Goal: Information Seeking & Learning: Learn about a topic

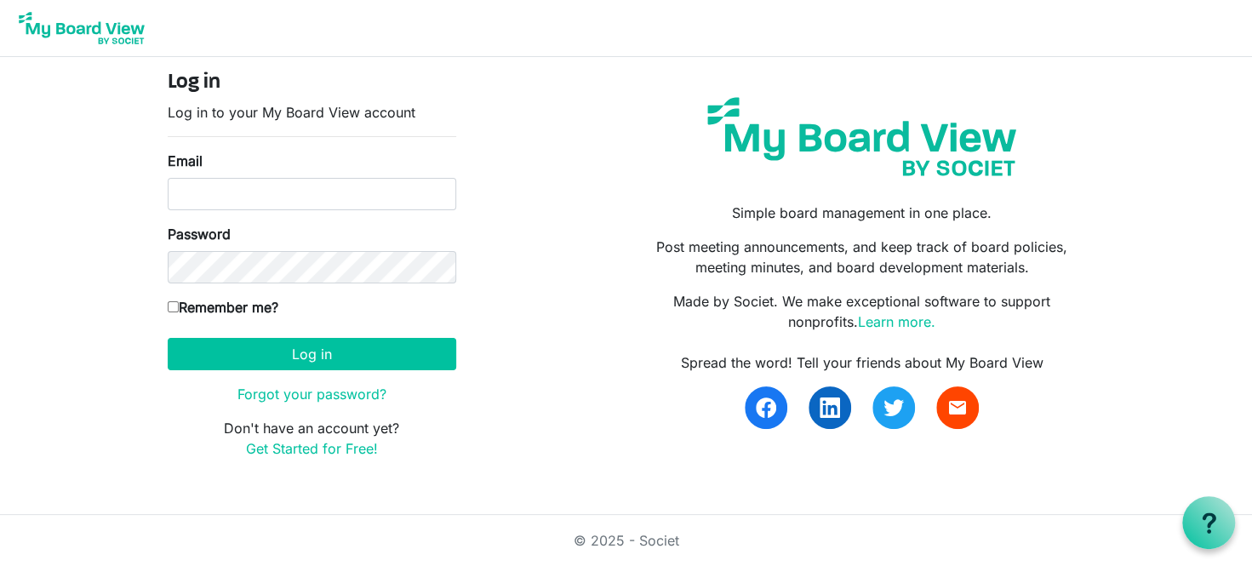
type input "[EMAIL_ADDRESS][DOMAIN_NAME]"
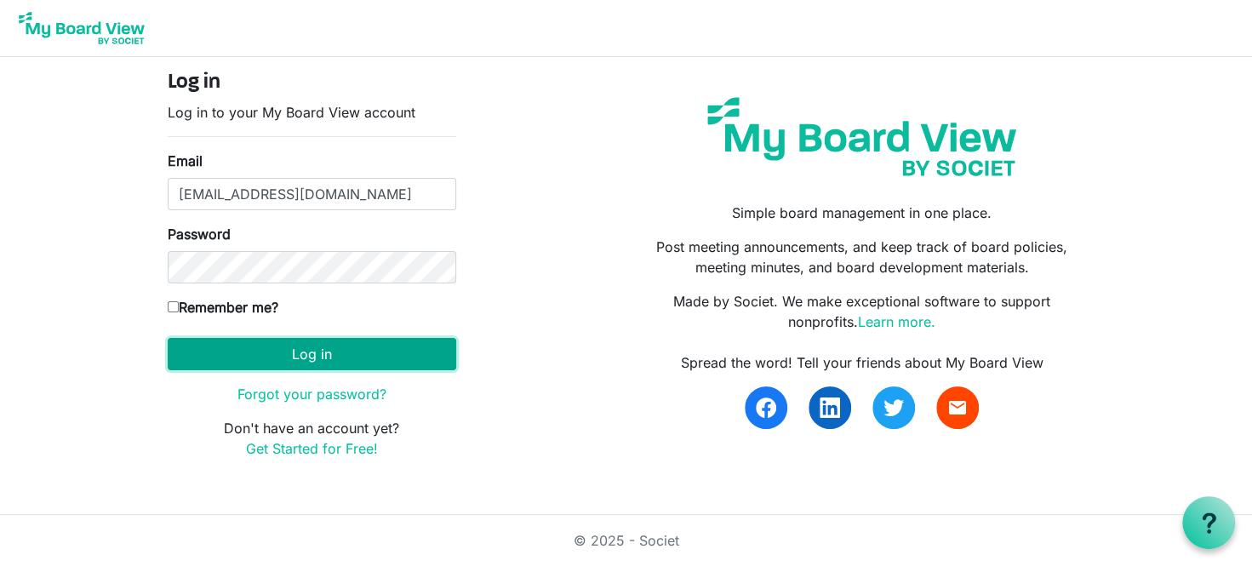
click at [298, 338] on button "Log in" at bounding box center [312, 354] width 289 height 32
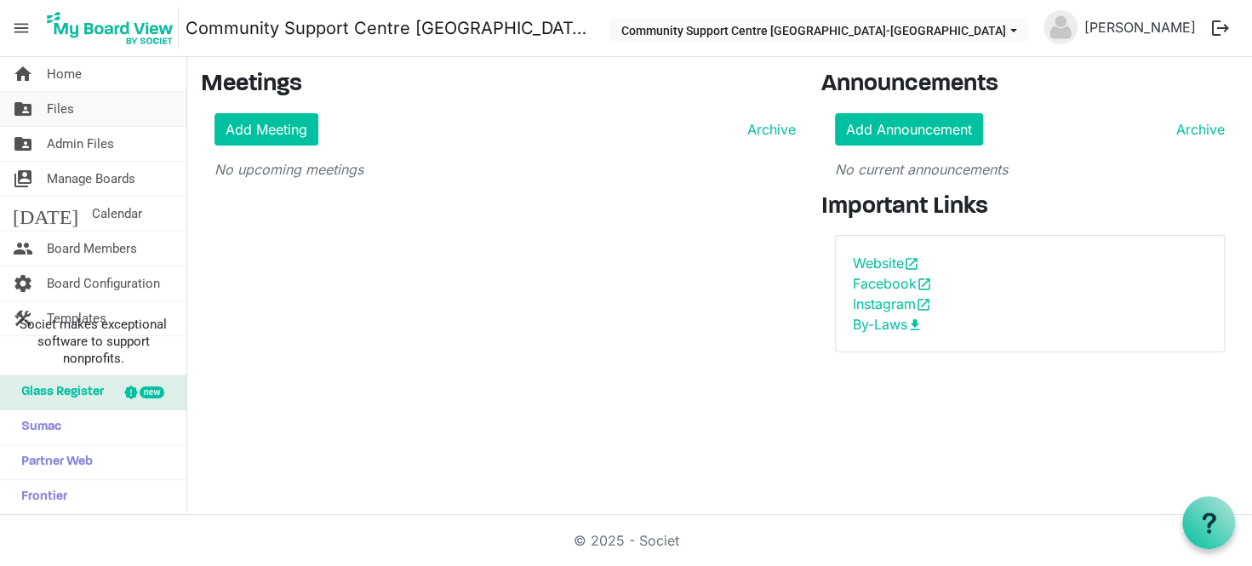
click at [83, 111] on link "folder_shared Files" at bounding box center [93, 109] width 186 height 34
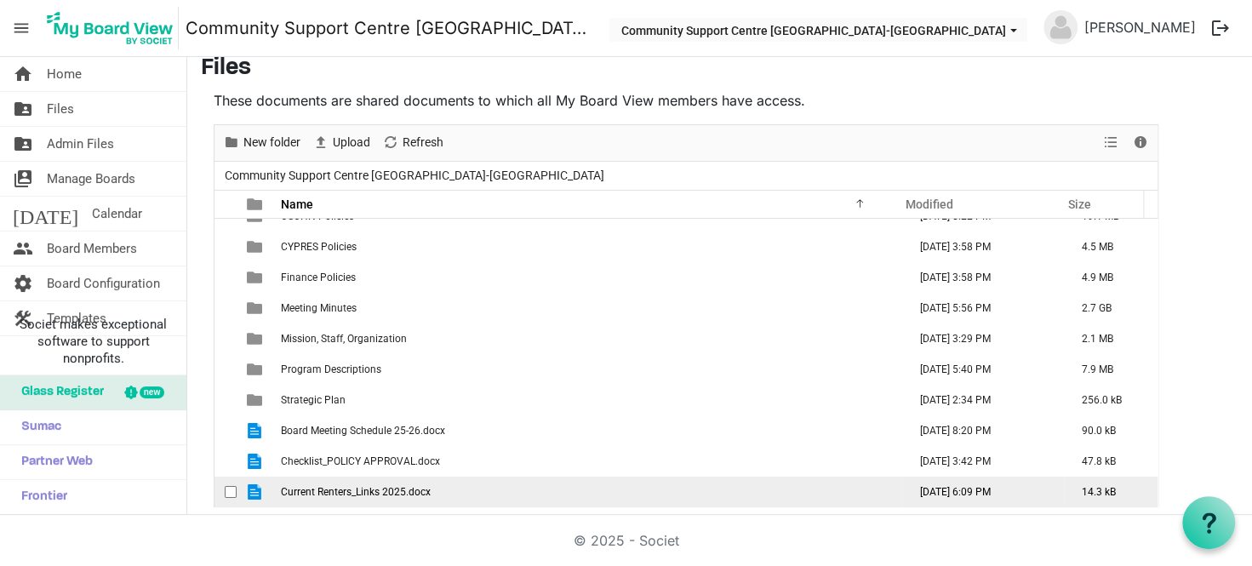
scroll to position [21, 0]
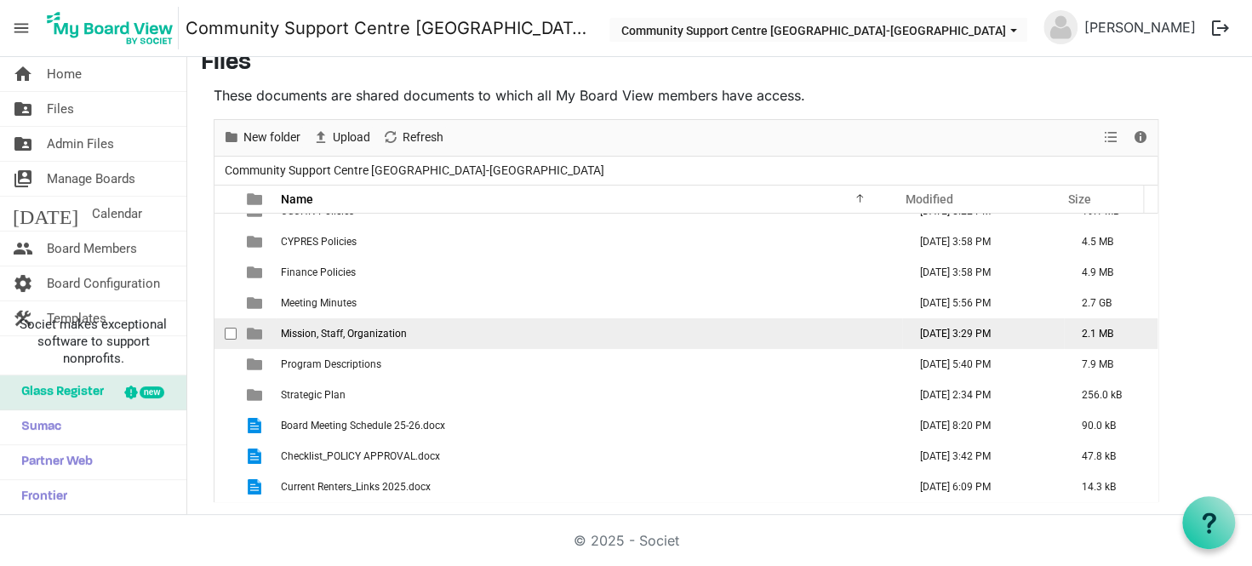
click at [446, 321] on td "Mission, Staff, Organization" at bounding box center [589, 333] width 626 height 31
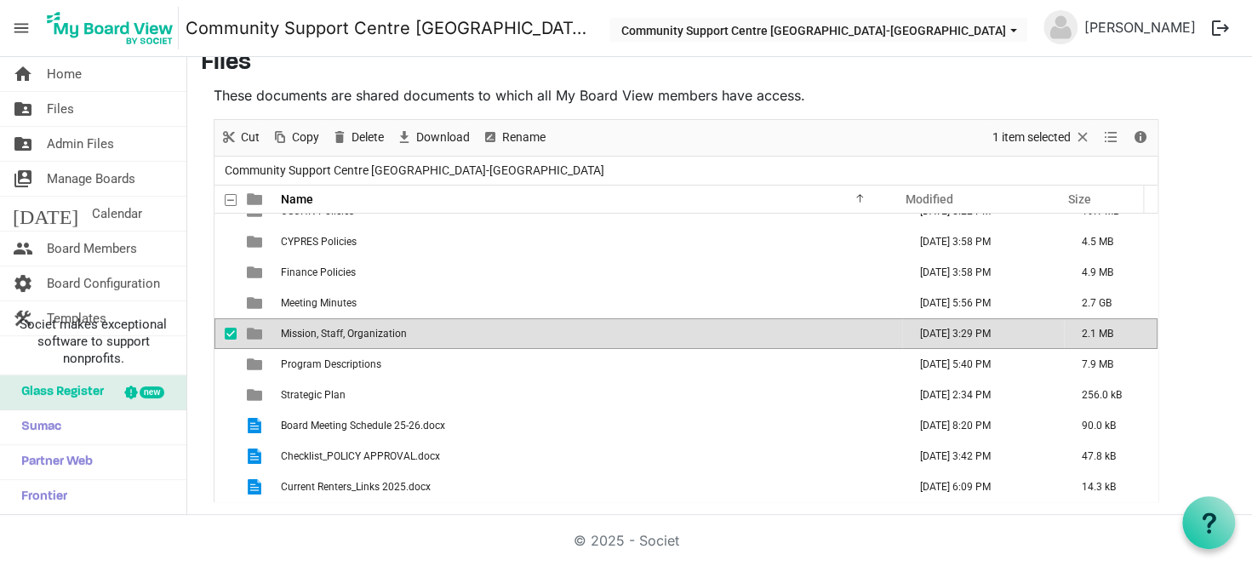
click at [446, 321] on td "Mission, Staff, Organization" at bounding box center [589, 333] width 626 height 31
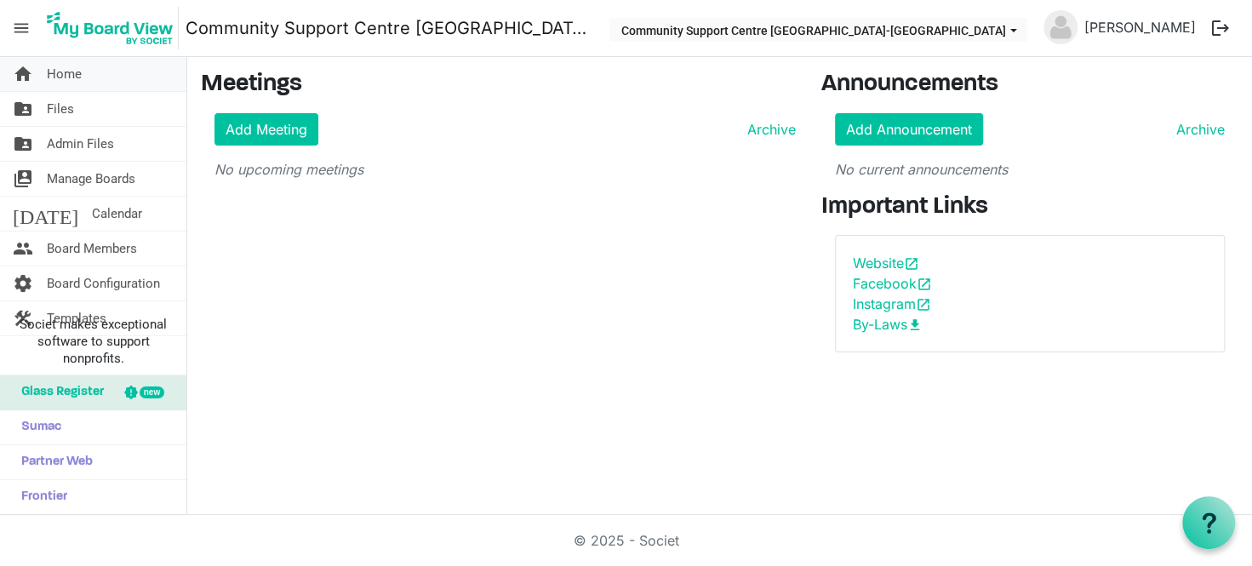
click at [89, 86] on link "home Home" at bounding box center [93, 74] width 186 height 34
click at [82, 117] on link "folder_shared Files" at bounding box center [93, 109] width 186 height 34
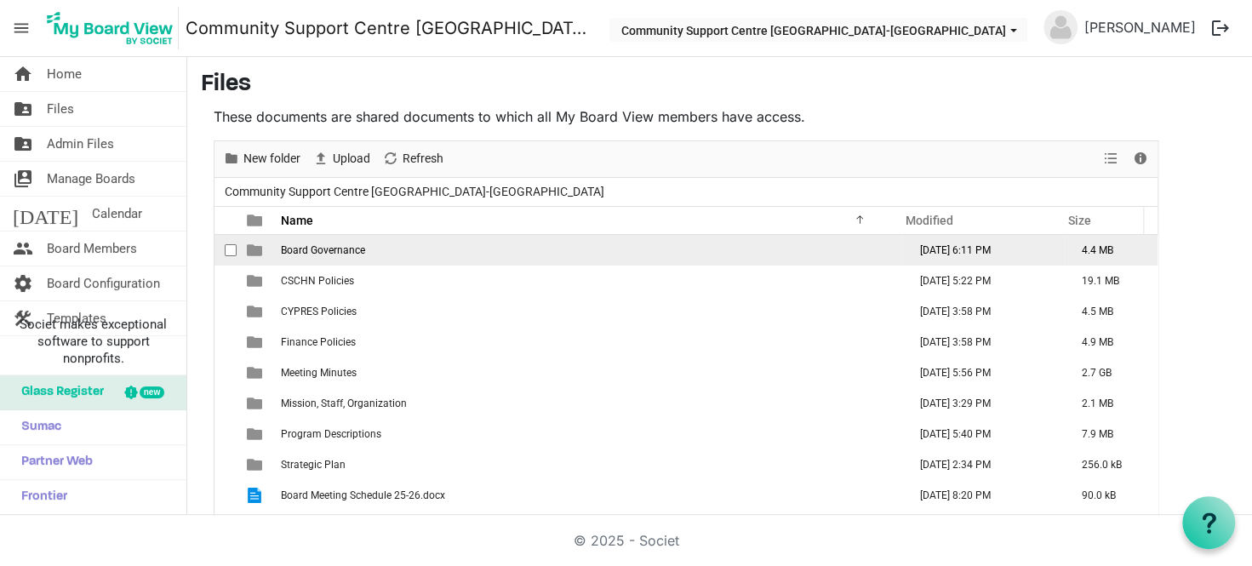
click at [381, 246] on td "Board Governance" at bounding box center [589, 250] width 626 height 31
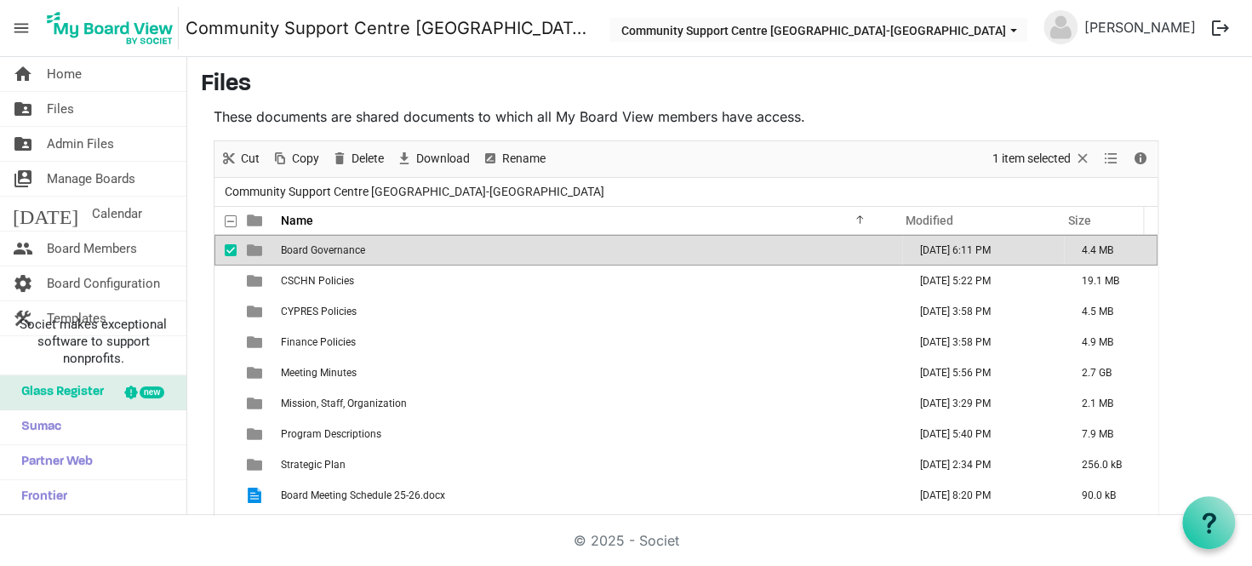
click at [381, 246] on td "Board Governance" at bounding box center [589, 250] width 626 height 31
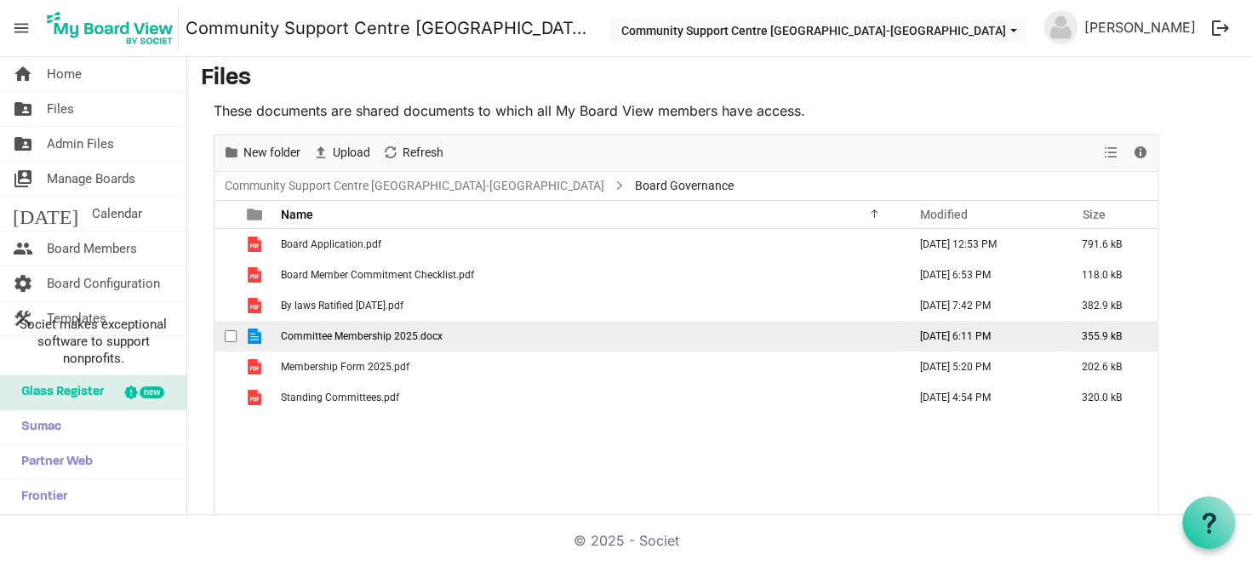
click at [464, 331] on td "Committee Membership 2025.docx" at bounding box center [589, 336] width 626 height 31
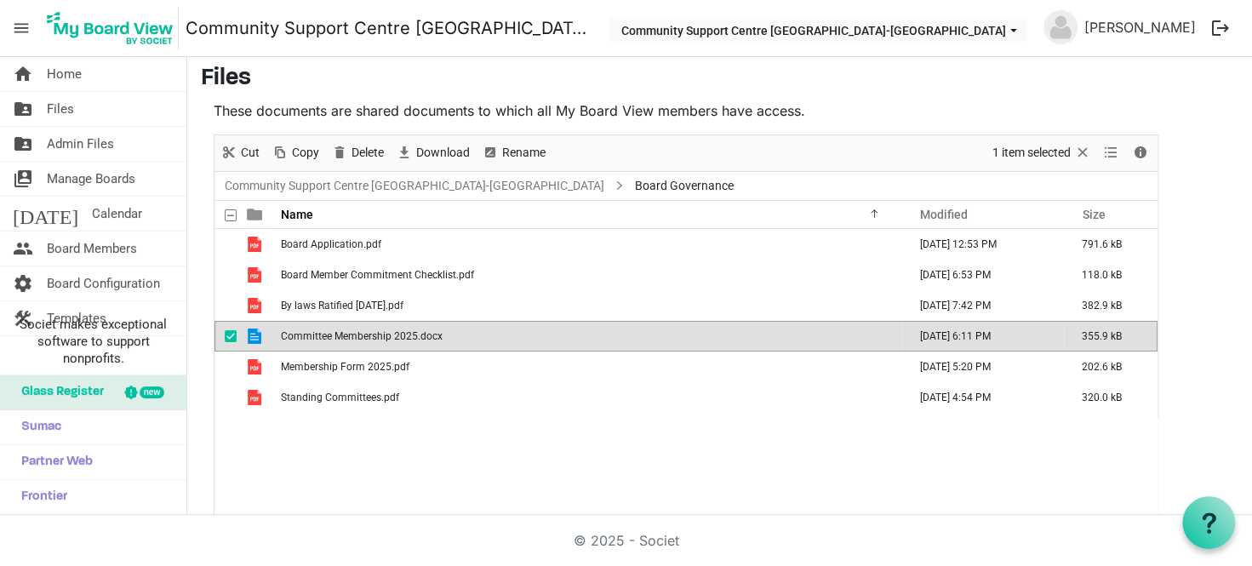
click at [464, 331] on td "Committee Membership 2025.docx" at bounding box center [589, 336] width 626 height 31
click at [93, 108] on link "folder_shared Files" at bounding box center [93, 109] width 186 height 34
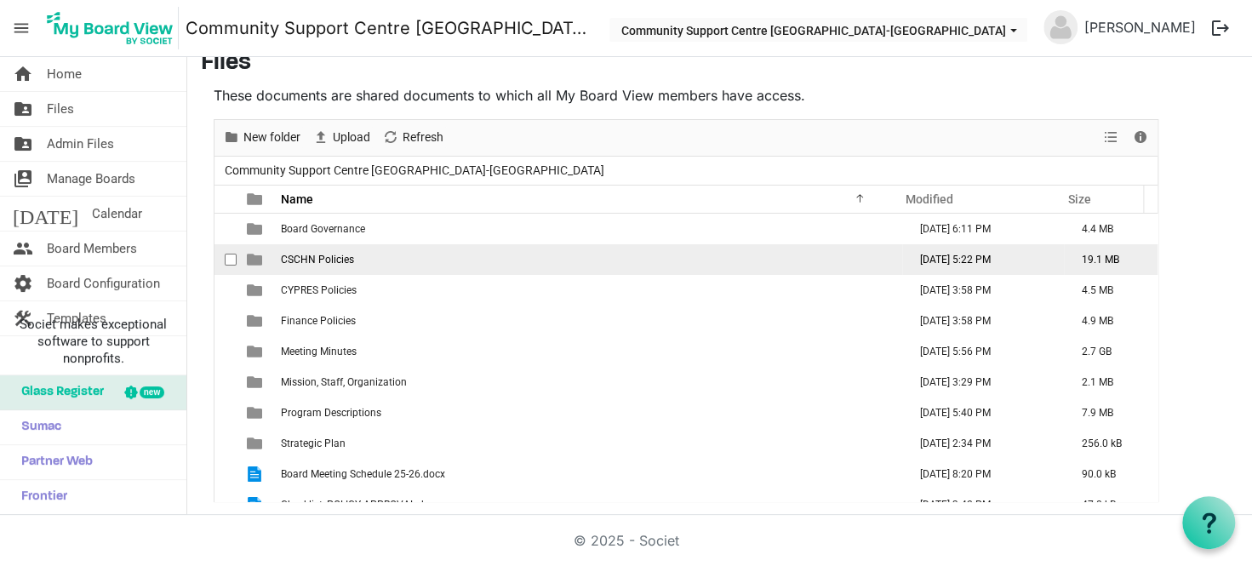
click at [365, 266] on td "CSCHN Policies" at bounding box center [589, 259] width 626 height 31
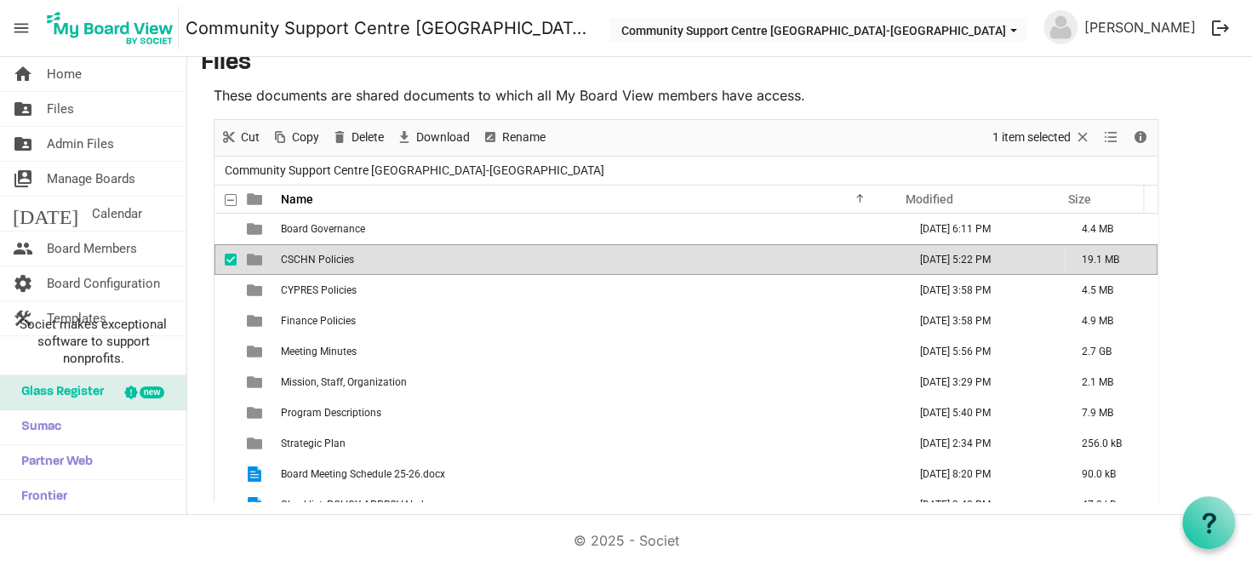
click at [365, 266] on td "CSCHN Policies" at bounding box center [589, 259] width 626 height 31
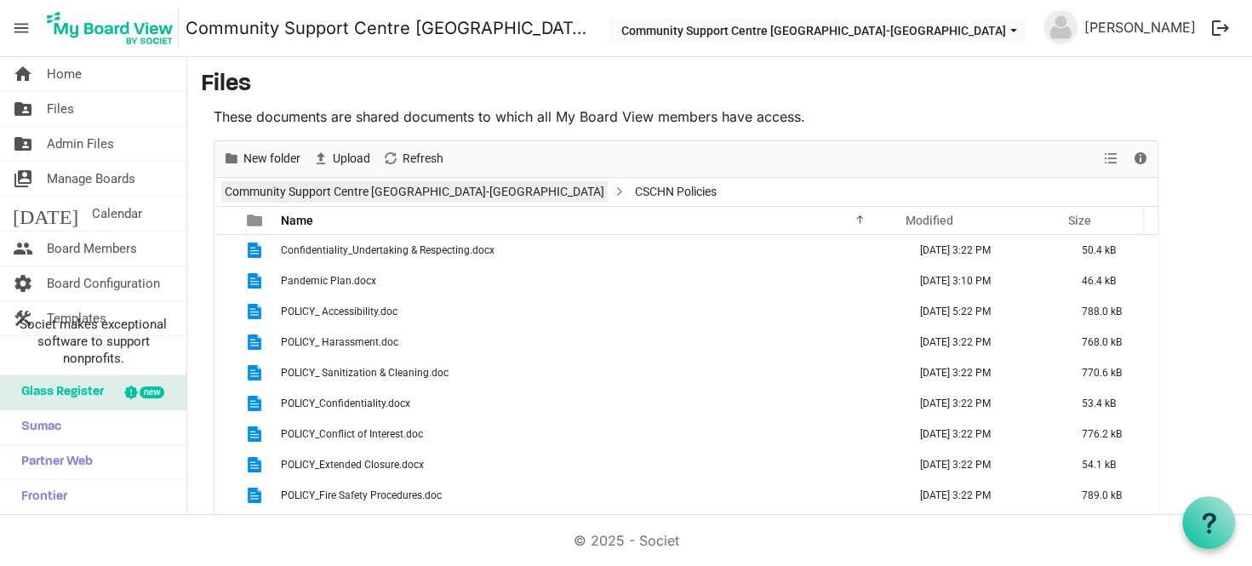
click at [380, 186] on link "Community Support Centre Haldimand-Norfolk" at bounding box center [414, 191] width 386 height 21
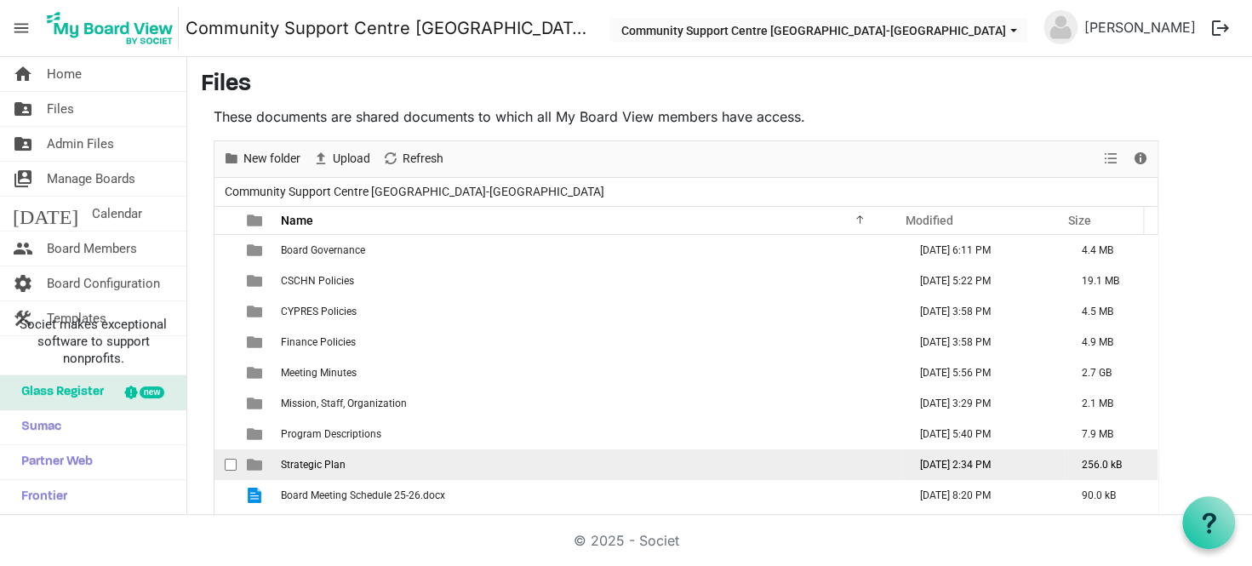
click at [416, 473] on td "Strategic Plan" at bounding box center [589, 464] width 626 height 31
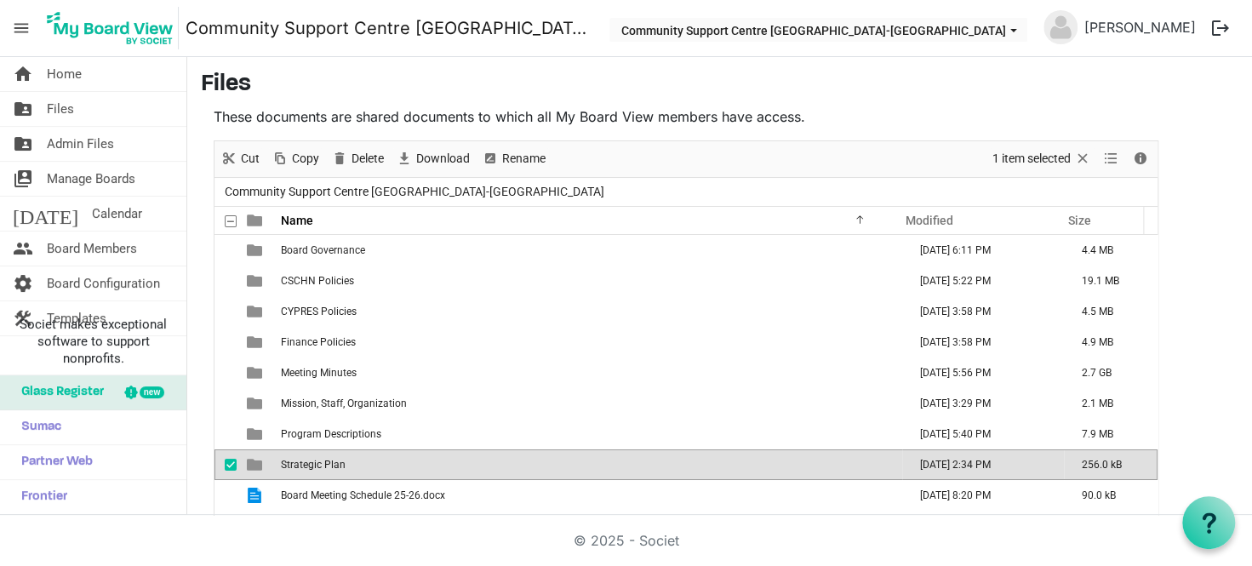
click at [416, 473] on td "Strategic Plan" at bounding box center [589, 464] width 626 height 31
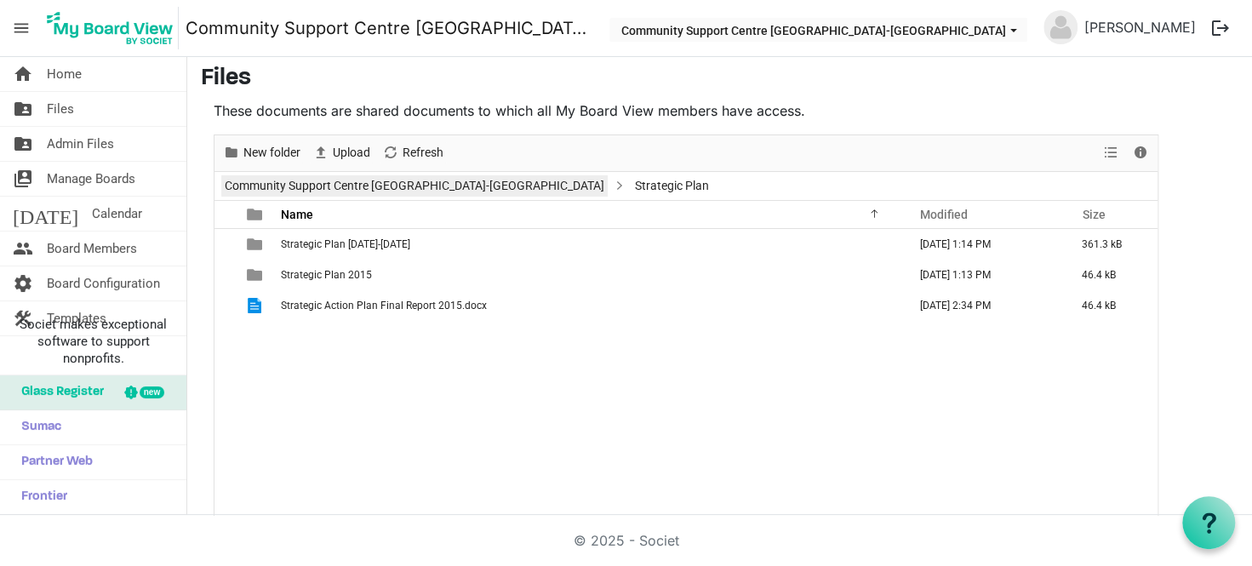
click at [358, 177] on link "Community Support Centre Haldimand-Norfolk" at bounding box center [414, 185] width 386 height 21
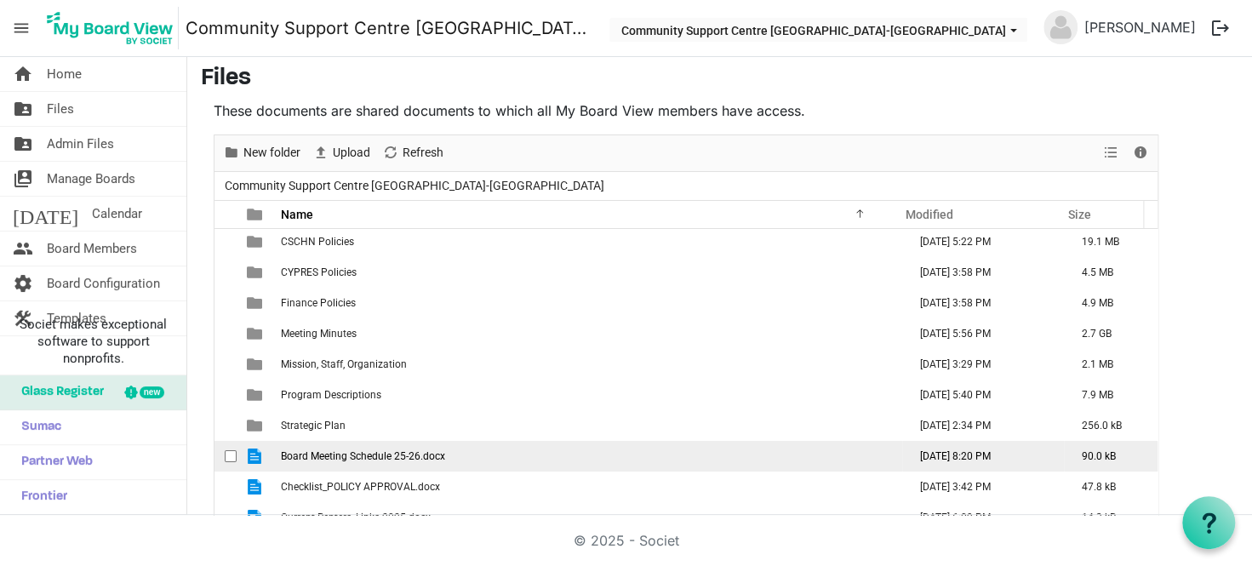
scroll to position [49, 0]
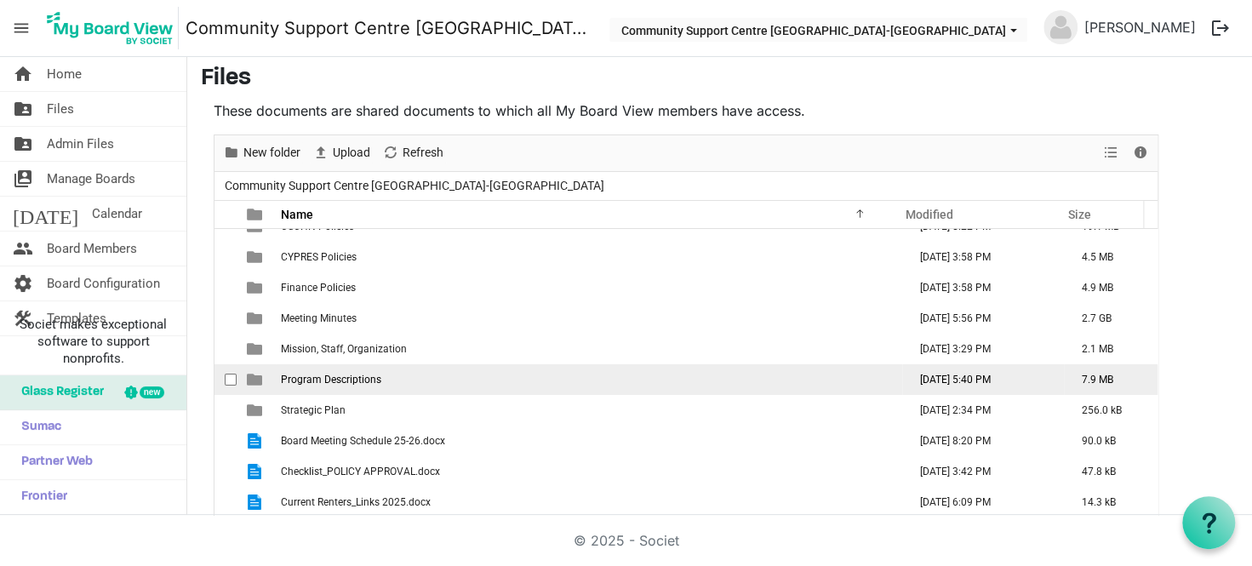
click at [394, 369] on td "Program Descriptions" at bounding box center [589, 379] width 626 height 31
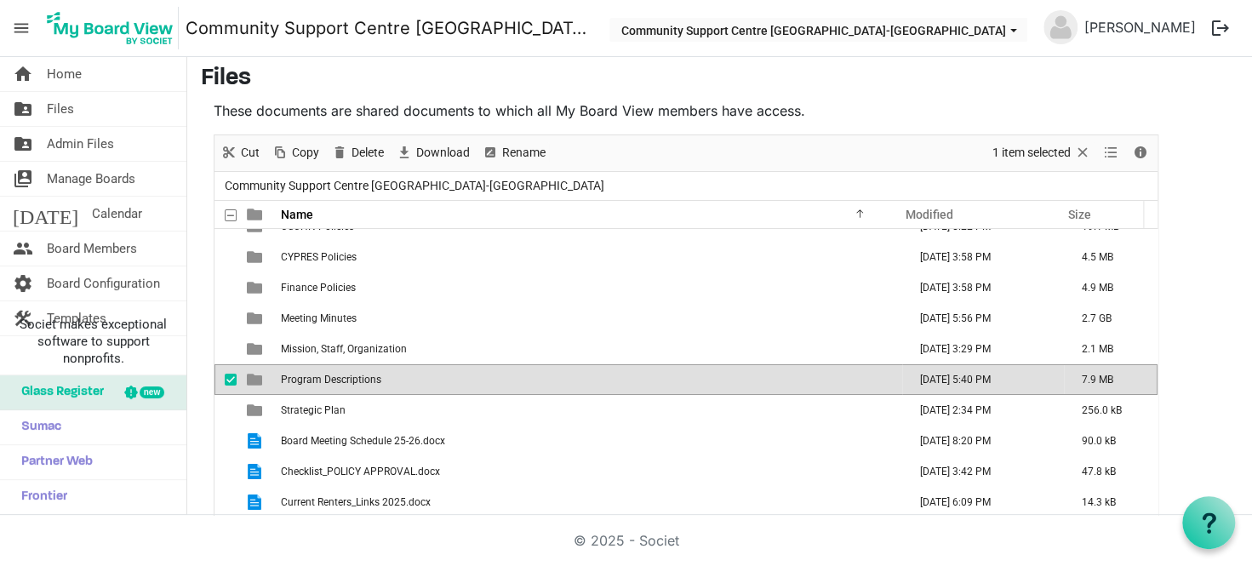
click at [394, 369] on td "Program Descriptions" at bounding box center [589, 379] width 626 height 31
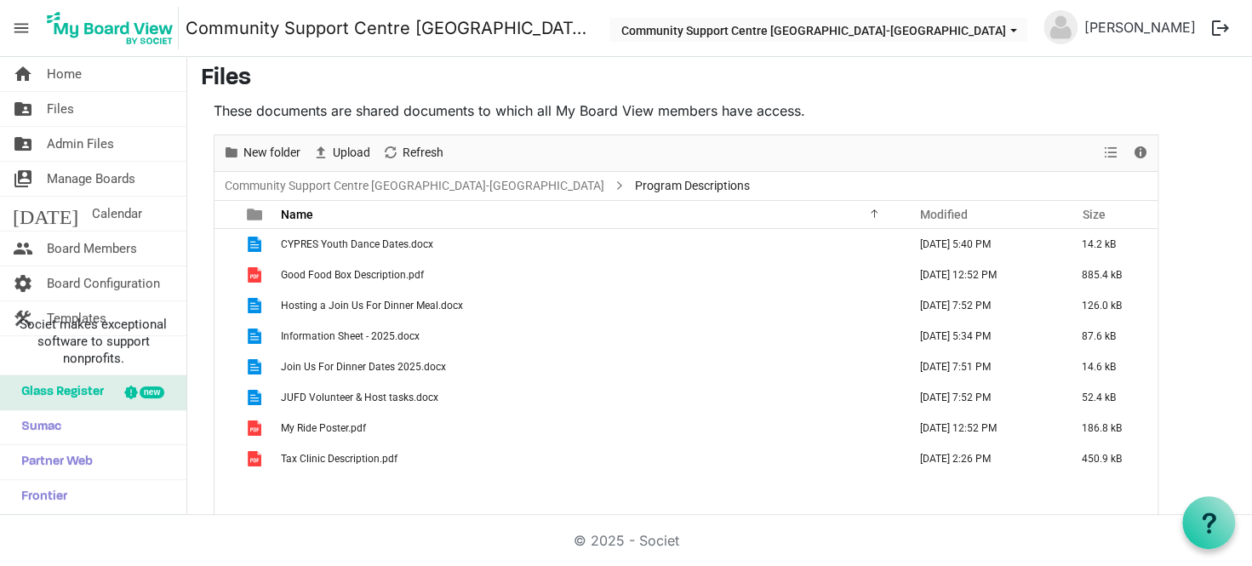
scroll to position [0, 0]
click at [391, 183] on link "Community Support Centre Haldimand-Norfolk" at bounding box center [414, 185] width 386 height 21
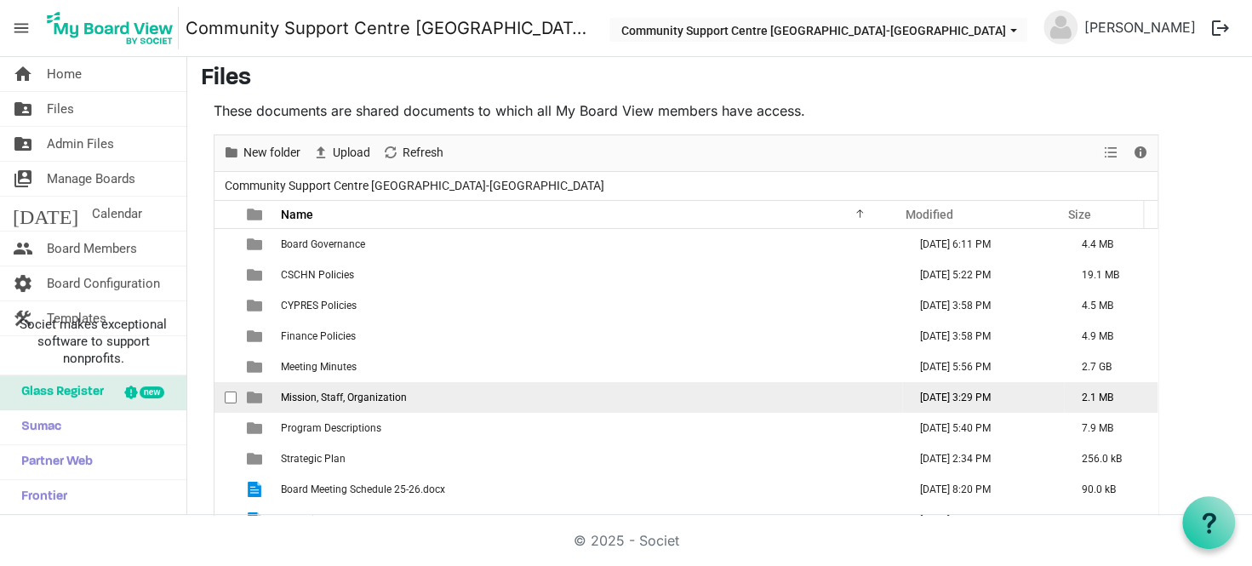
click at [431, 394] on td "Mission, Staff, Organization" at bounding box center [589, 397] width 626 height 31
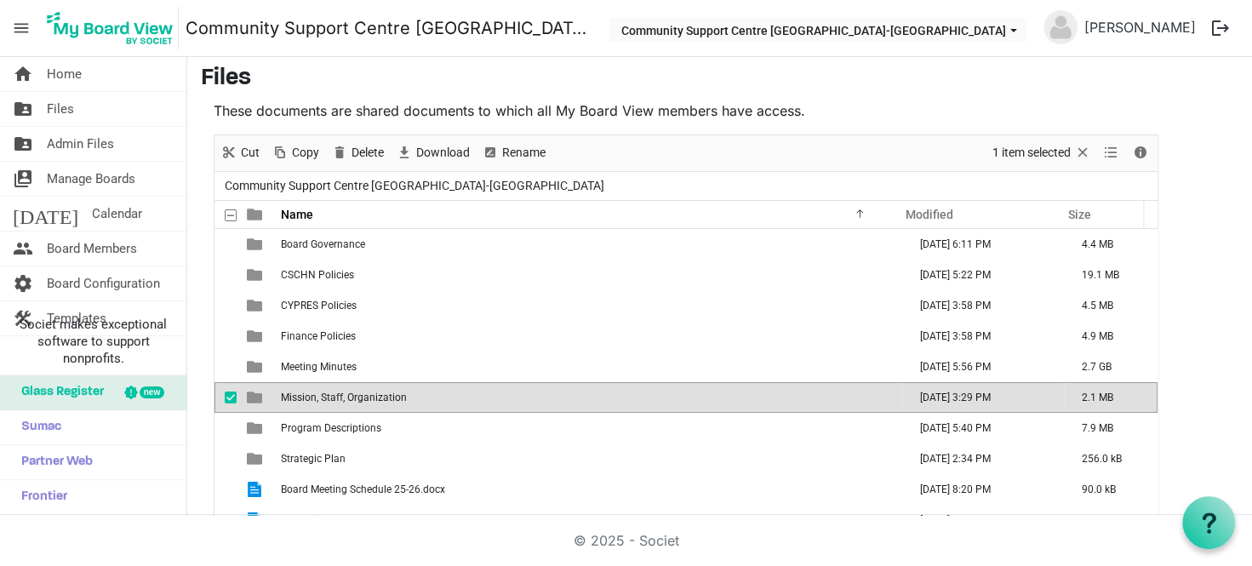
click at [431, 394] on td "Mission, Staff, Organization" at bounding box center [589, 397] width 626 height 31
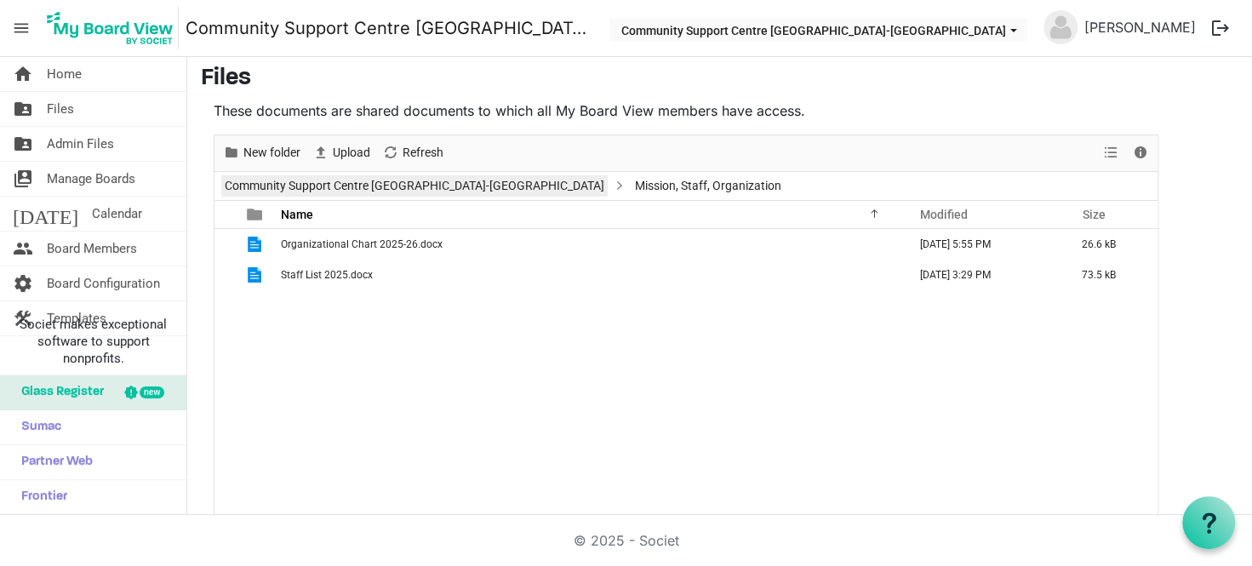
click at [374, 184] on link "Community Support Centre Haldimand-Norfolk" at bounding box center [414, 185] width 386 height 21
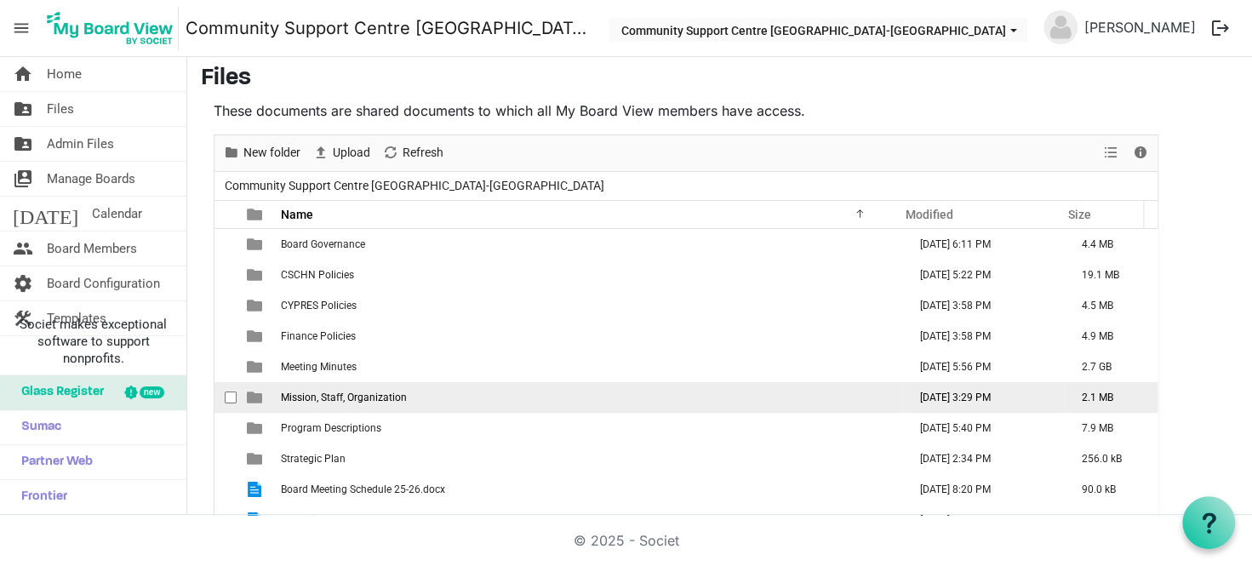
click at [424, 394] on td "Mission, Staff, Organization" at bounding box center [589, 397] width 626 height 31
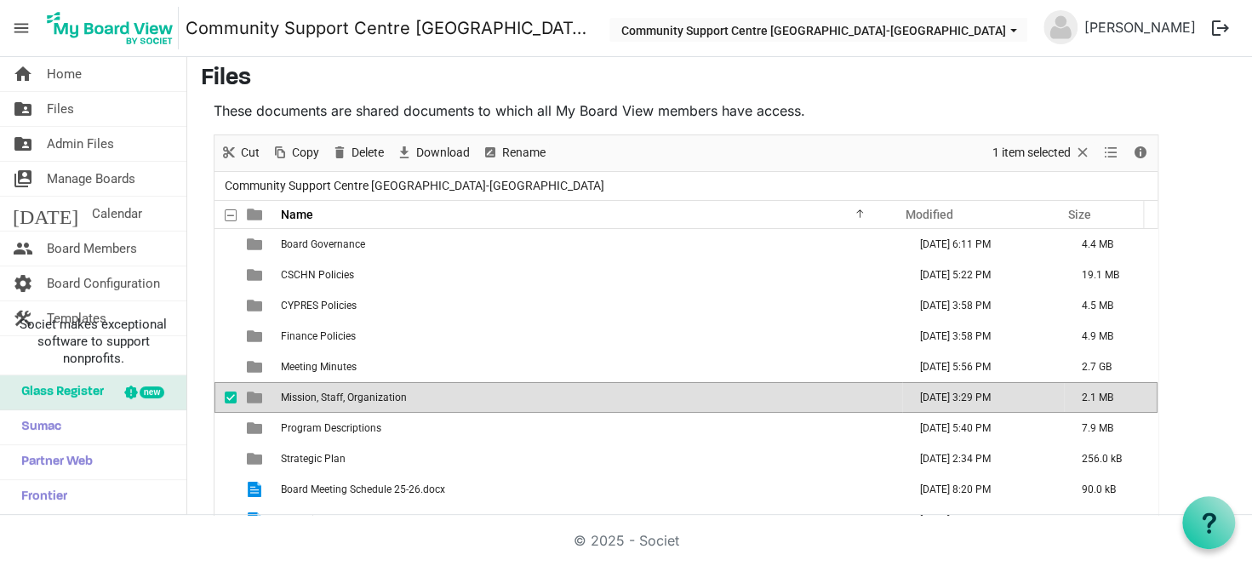
click at [424, 394] on td "Mission, Staff, Organization" at bounding box center [589, 397] width 626 height 31
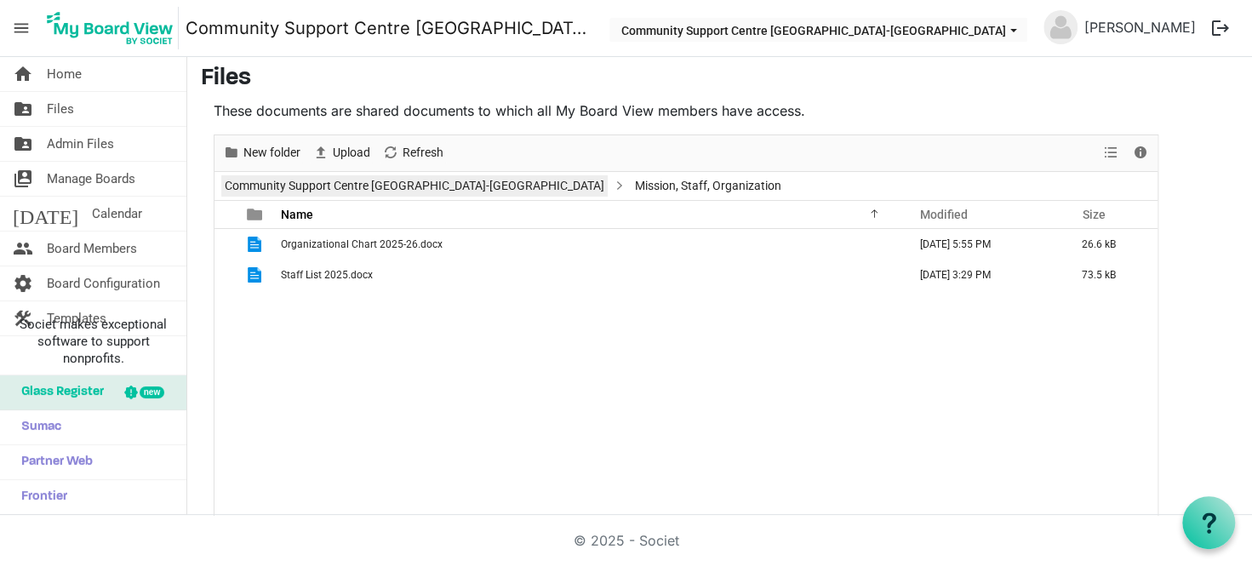
click at [374, 188] on link "Community Support Centre Haldimand-Norfolk" at bounding box center [414, 185] width 386 height 21
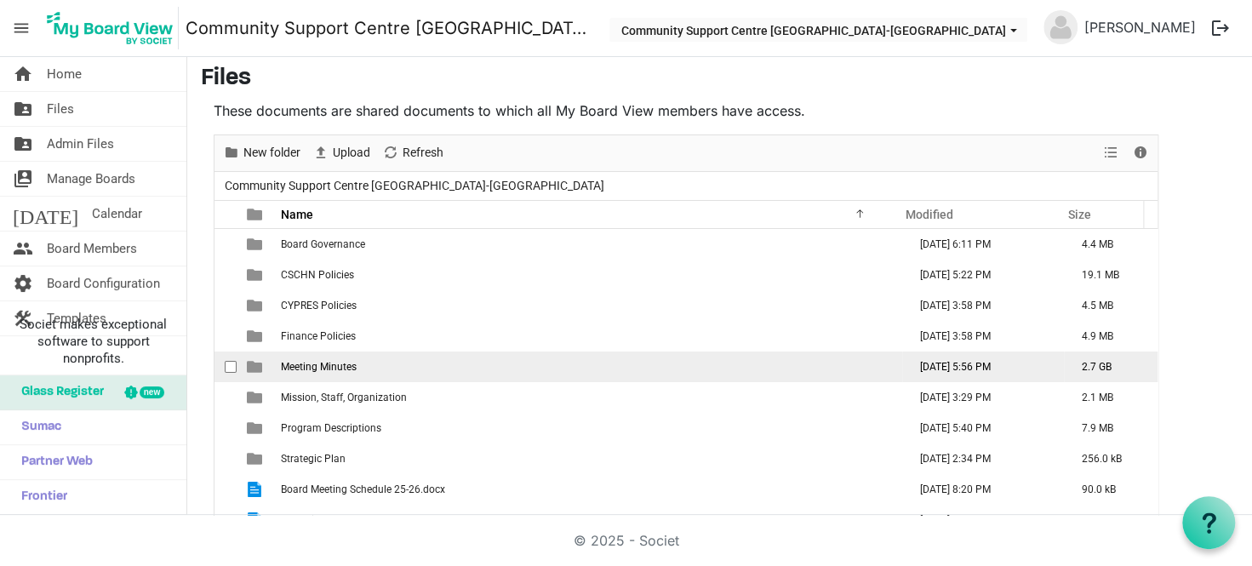
click at [392, 366] on td "Meeting Minutes" at bounding box center [589, 367] width 626 height 31
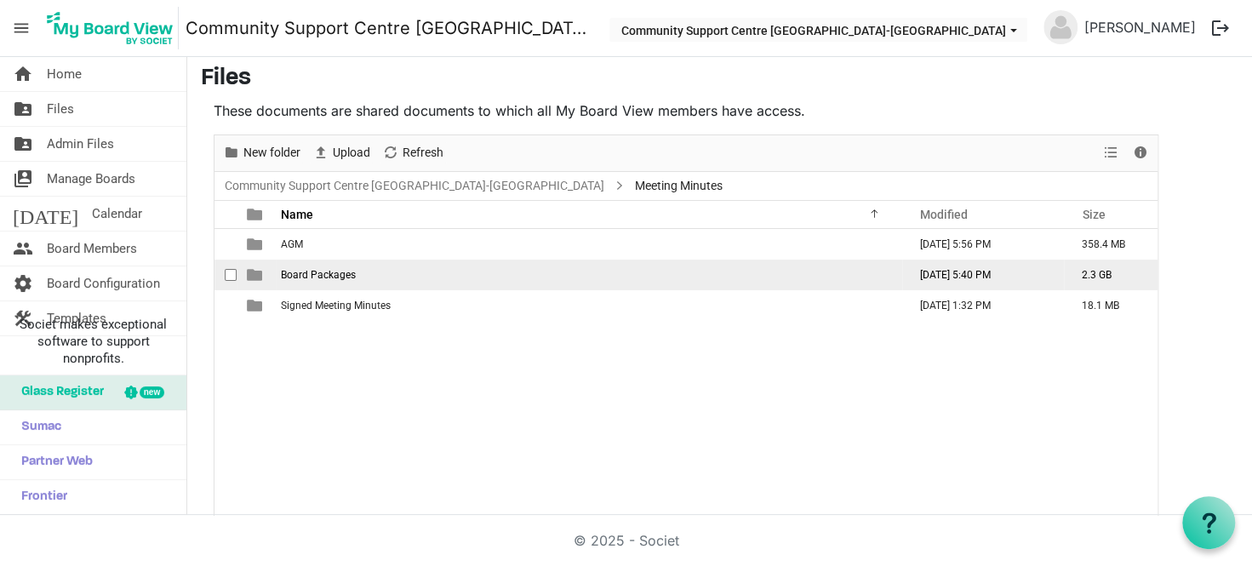
click at [374, 264] on td "Board Packages" at bounding box center [589, 275] width 626 height 31
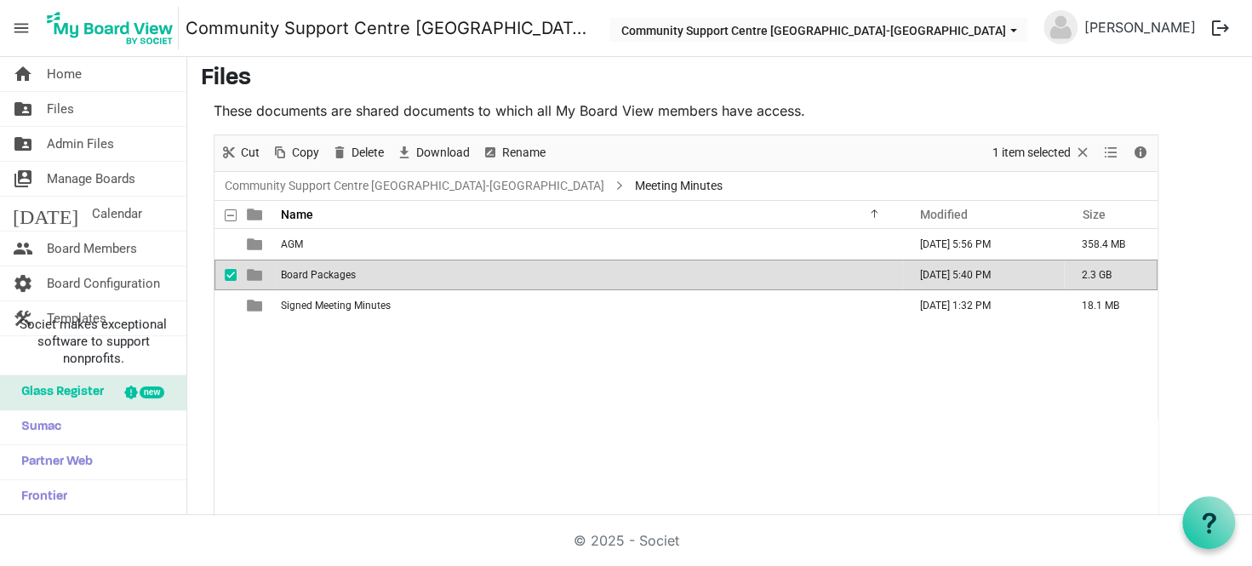
click at [374, 264] on td "Board Packages" at bounding box center [589, 275] width 626 height 31
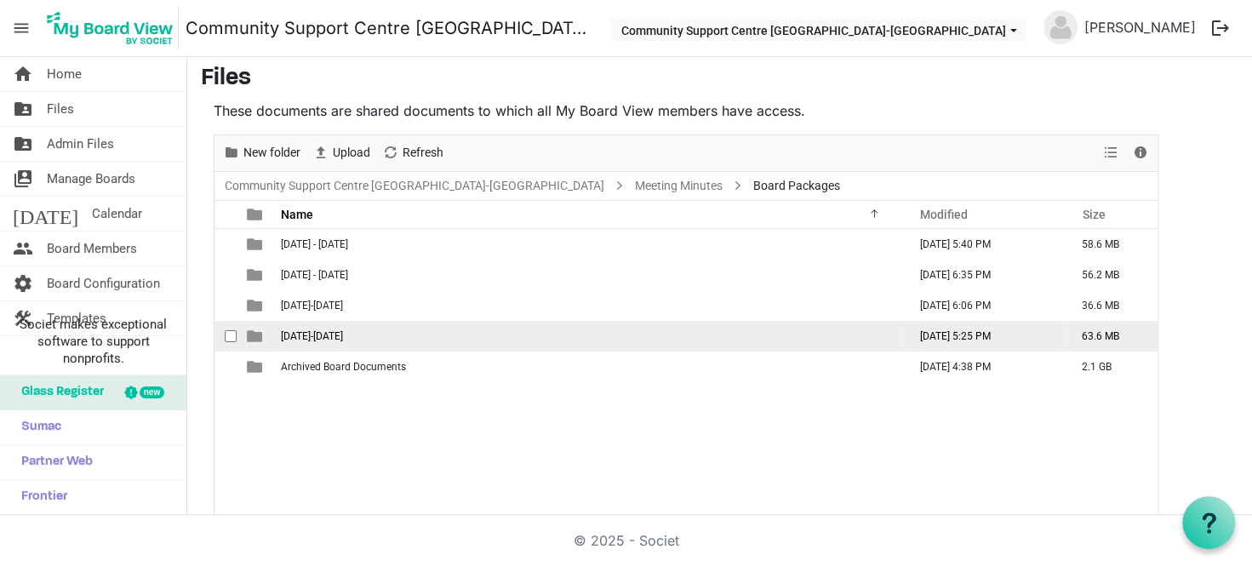
click at [380, 337] on td "2024-2025" at bounding box center [589, 336] width 626 height 31
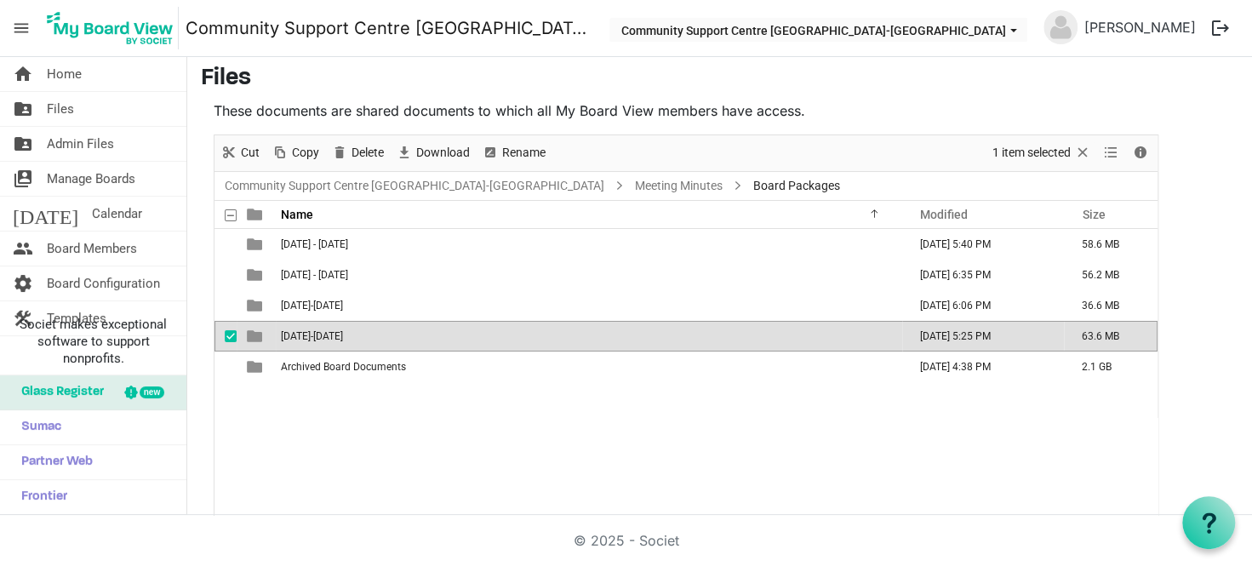
click at [380, 334] on td "2024-2025" at bounding box center [589, 336] width 626 height 31
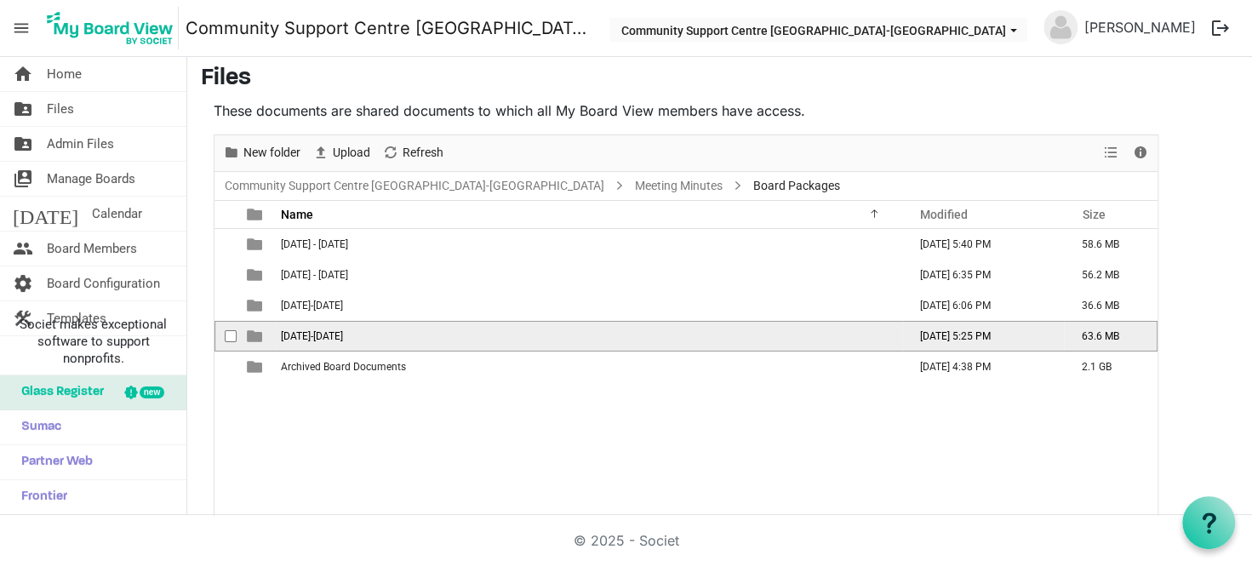
click at [380, 340] on td "2024-2025" at bounding box center [589, 336] width 626 height 31
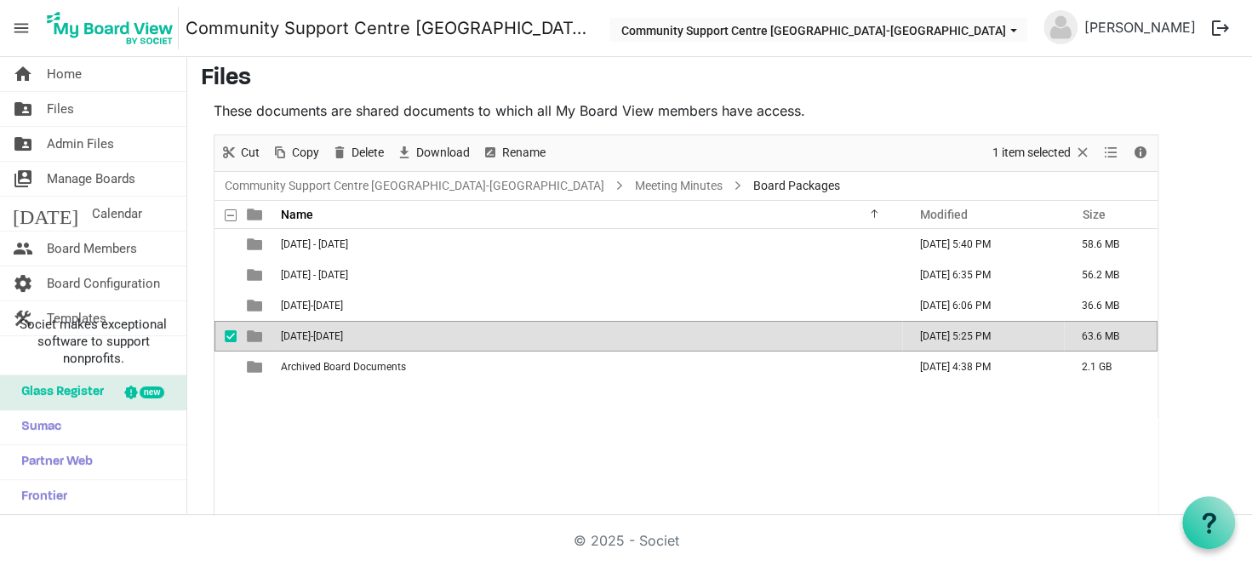
click at [380, 340] on td "2024-2025" at bounding box center [589, 336] width 626 height 31
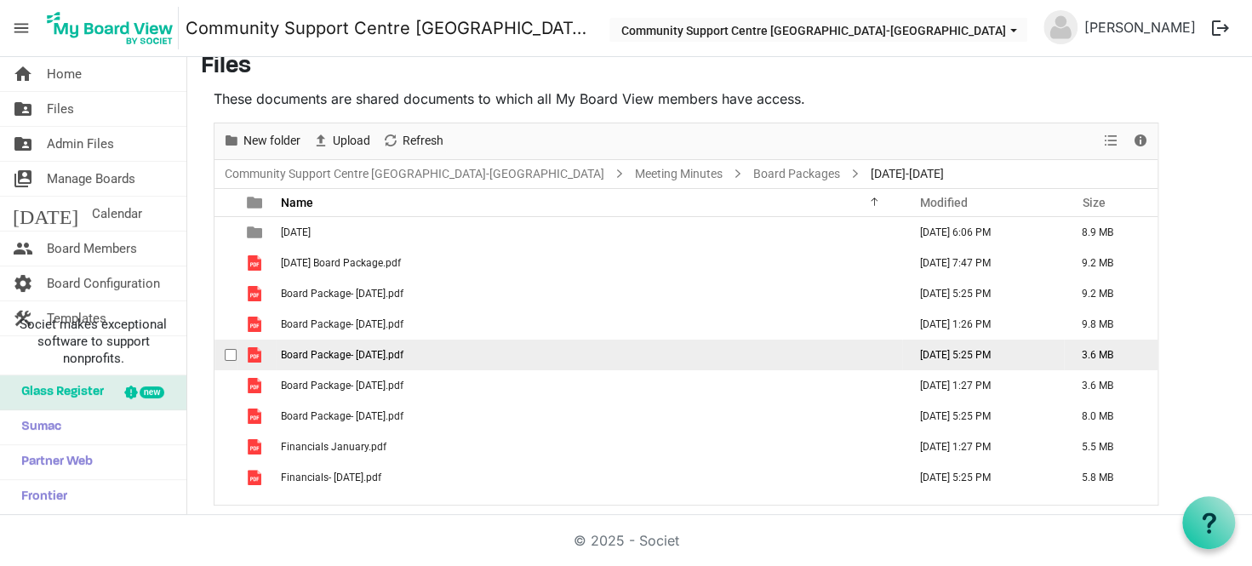
scroll to position [21, 0]
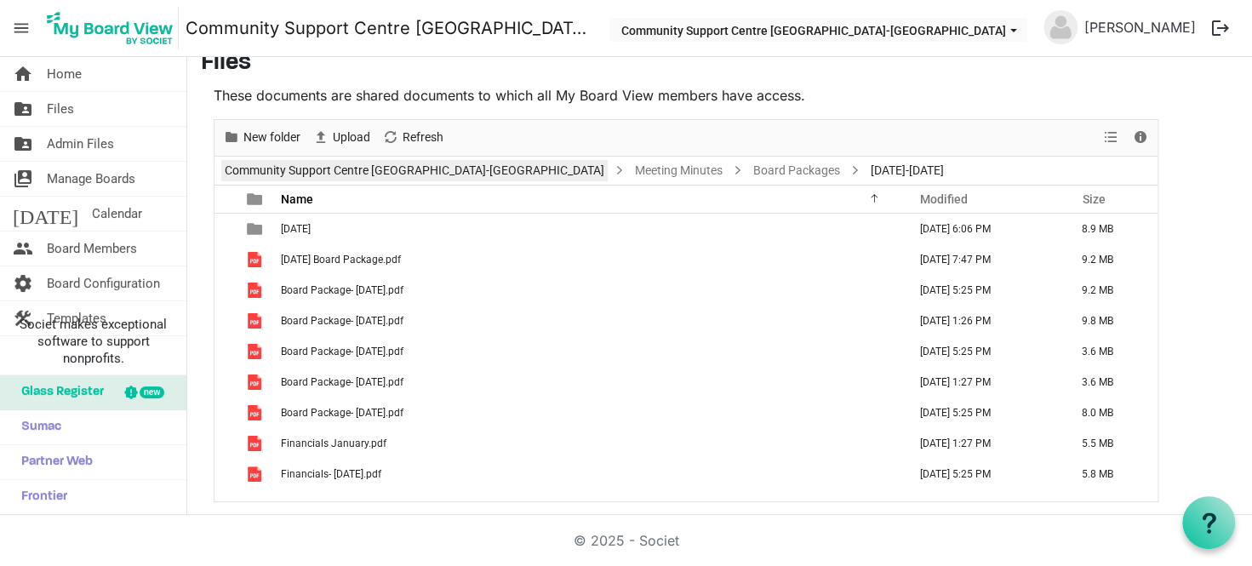
click at [339, 162] on link "Community Support Centre Haldimand-Norfolk" at bounding box center [414, 170] width 386 height 21
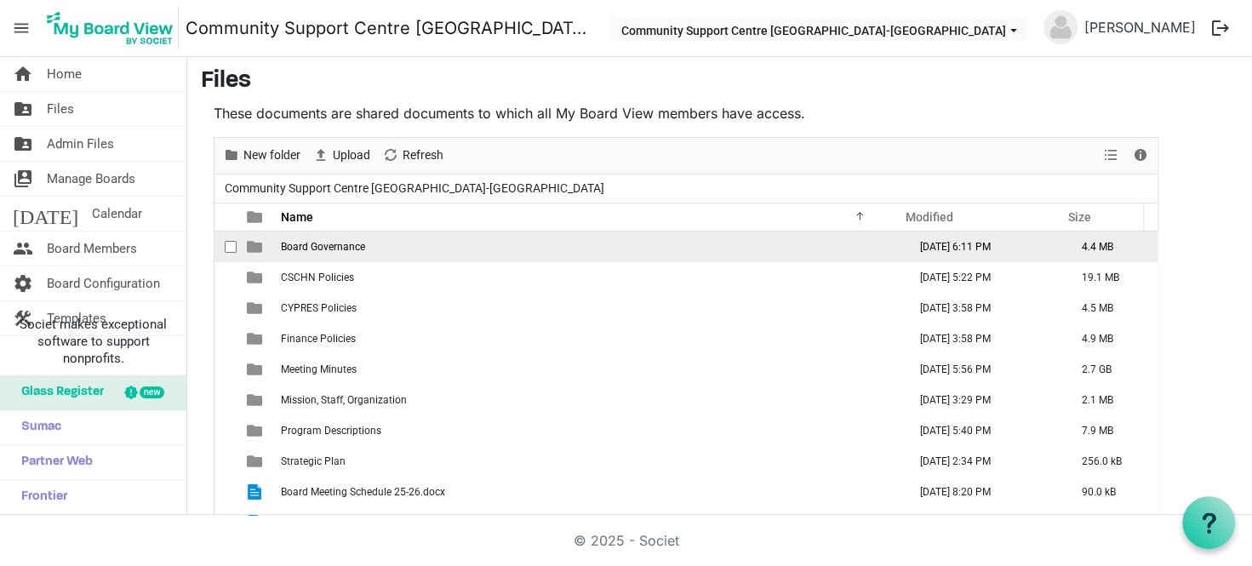
scroll to position [0, 0]
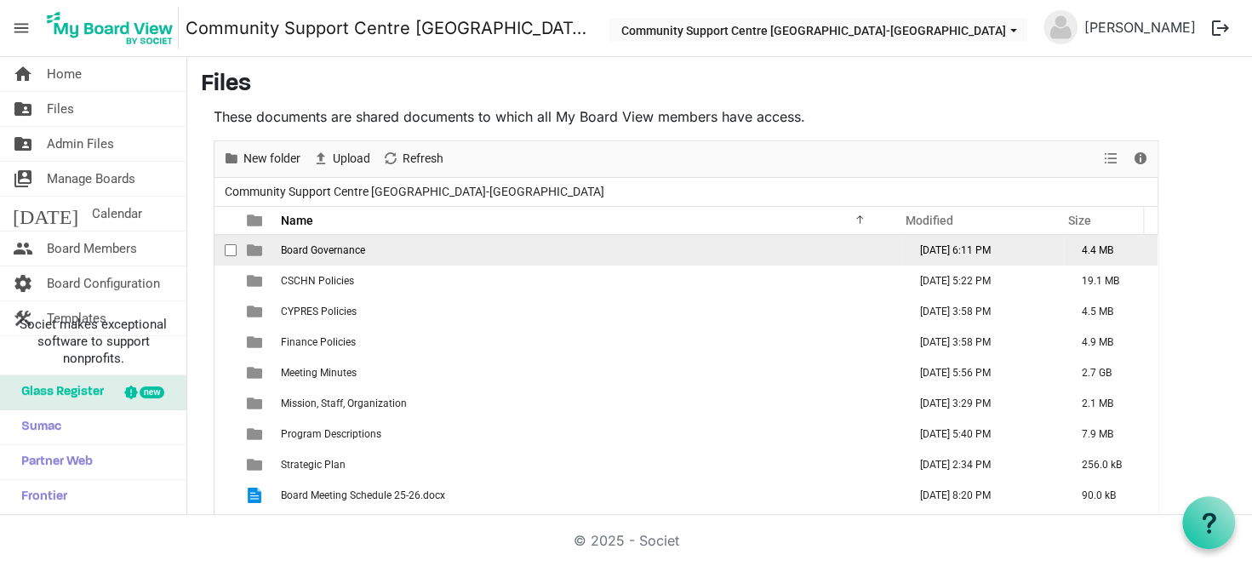
click at [383, 249] on td "Board Governance" at bounding box center [589, 250] width 626 height 31
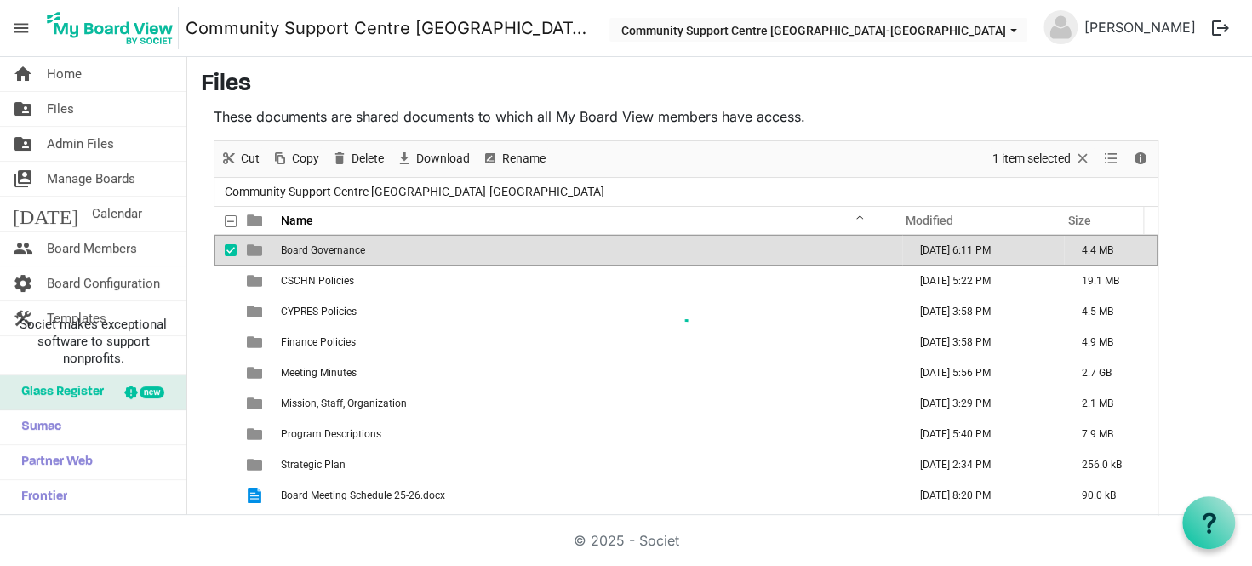
scroll to position [6, 0]
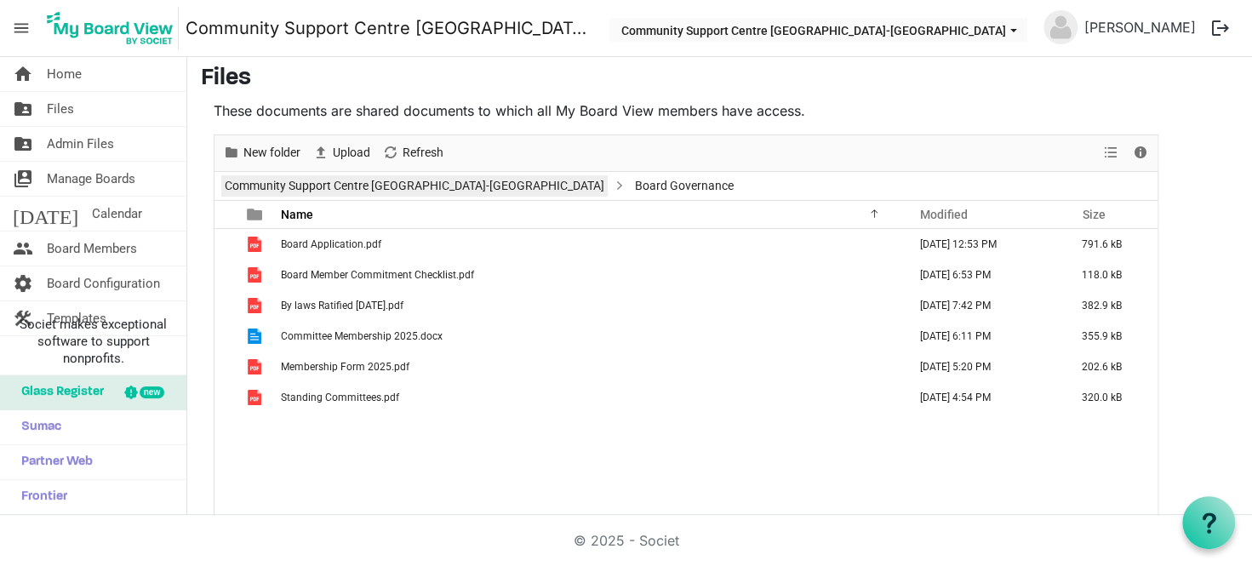
click at [281, 177] on link "Community Support Centre Haldimand-Norfolk" at bounding box center [414, 185] width 386 height 21
